Goal: Information Seeking & Learning: Compare options

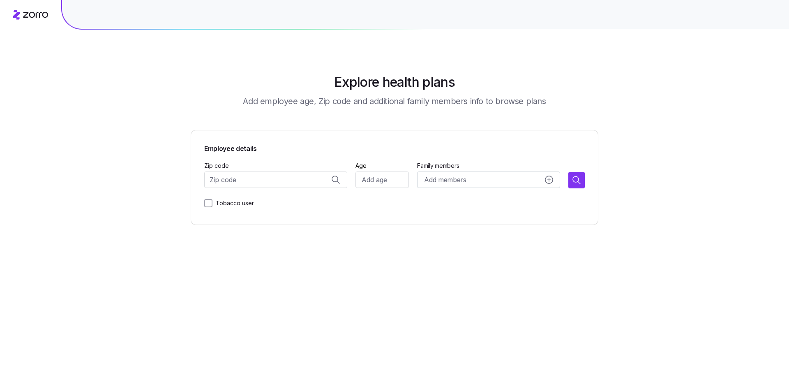
click at [270, 180] on input "Zip code" at bounding box center [275, 179] width 143 height 16
type input "30180"
click at [379, 179] on input "Age" at bounding box center [381, 179] width 53 height 16
type input "53"
click at [577, 178] on icon "button" at bounding box center [577, 180] width 10 height 10
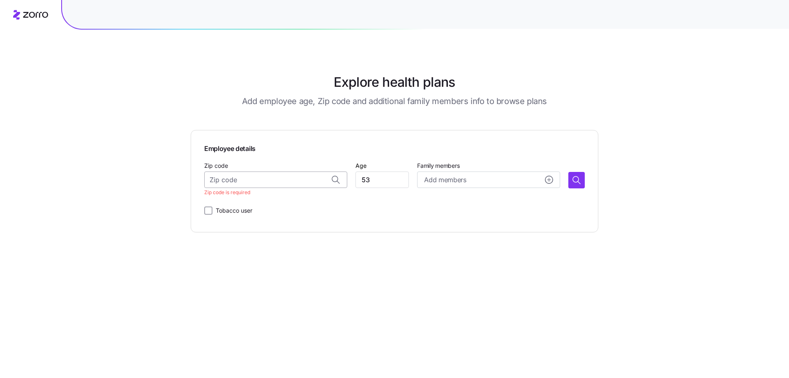
drag, startPoint x: 270, startPoint y: 181, endPoint x: 263, endPoint y: 175, distance: 10.2
click at [270, 181] on input "Zip code" at bounding box center [275, 179] width 143 height 16
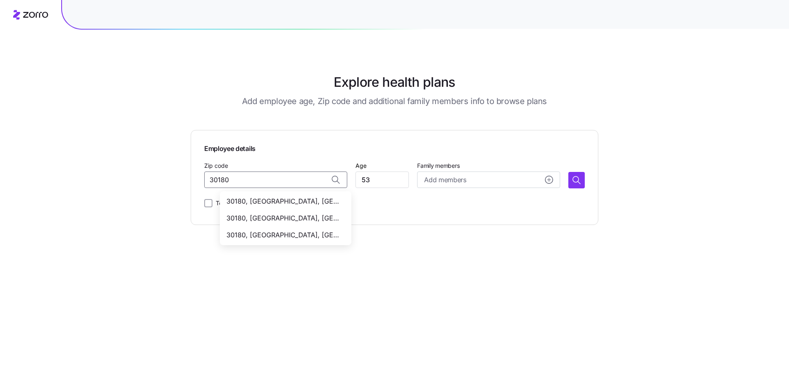
click at [247, 196] on div "30180, [GEOGRAPHIC_DATA], [GEOGRAPHIC_DATA]" at bounding box center [286, 201] width 128 height 17
type input "30180, [GEOGRAPHIC_DATA], [GEOGRAPHIC_DATA]"
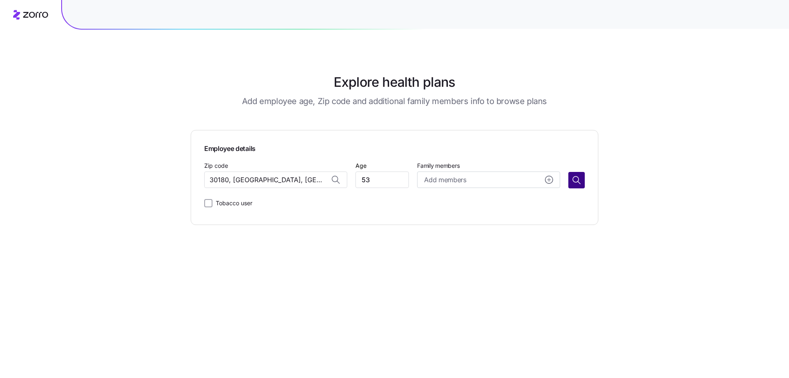
click at [577, 180] on icon "button" at bounding box center [577, 180] width 10 height 10
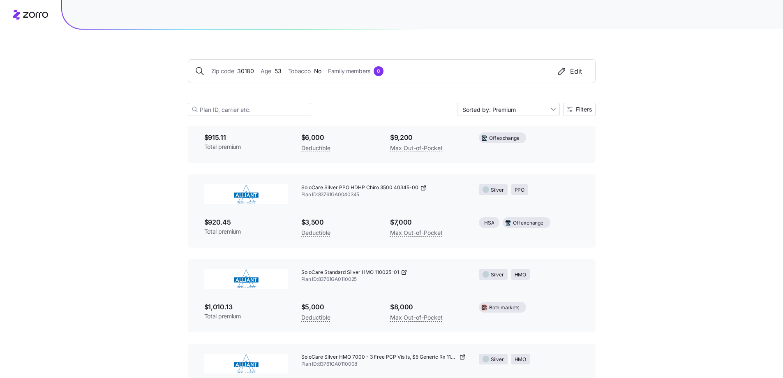
scroll to position [1233, 0]
